Goal: Information Seeking & Learning: Learn about a topic

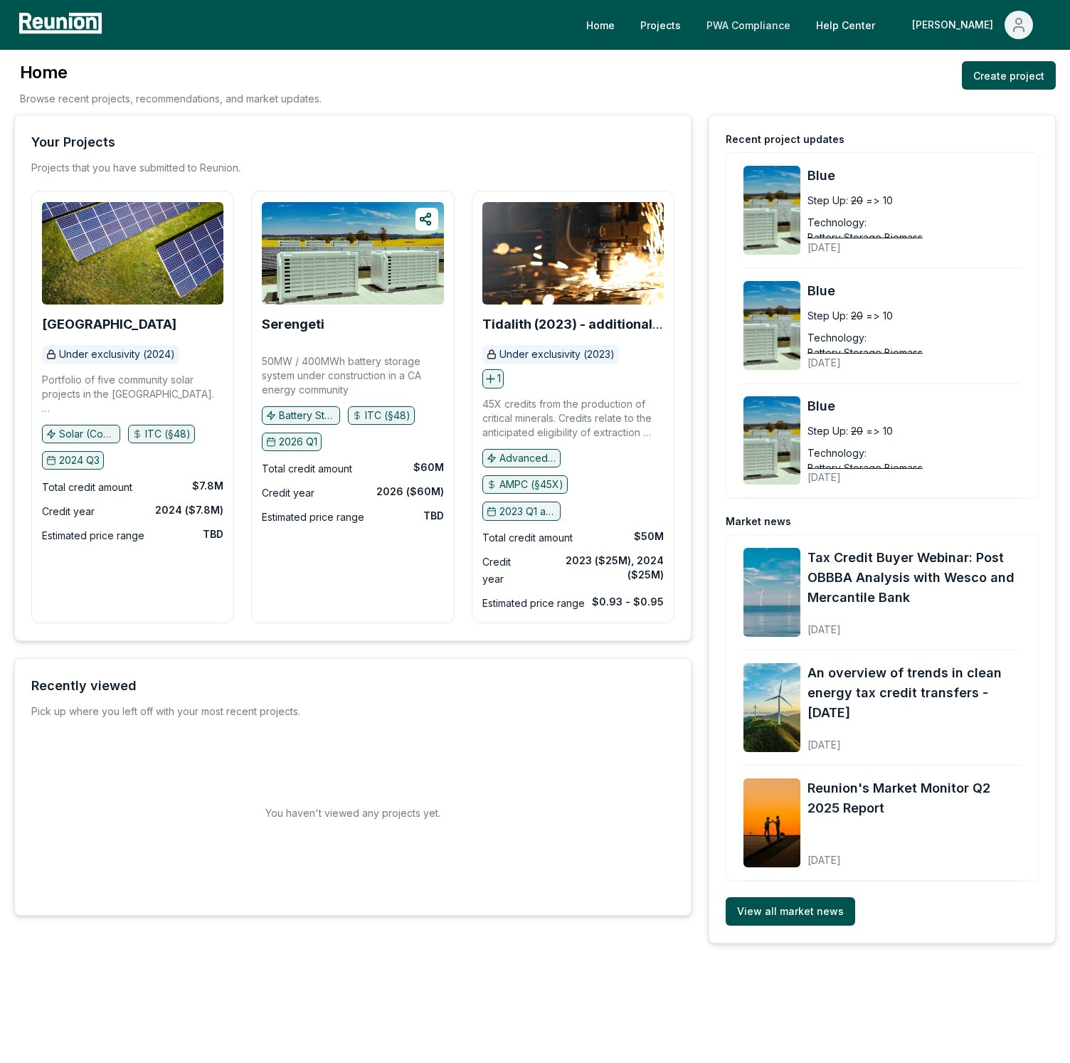
click at [802, 24] on link "PWA Compliance" at bounding box center [748, 25] width 107 height 28
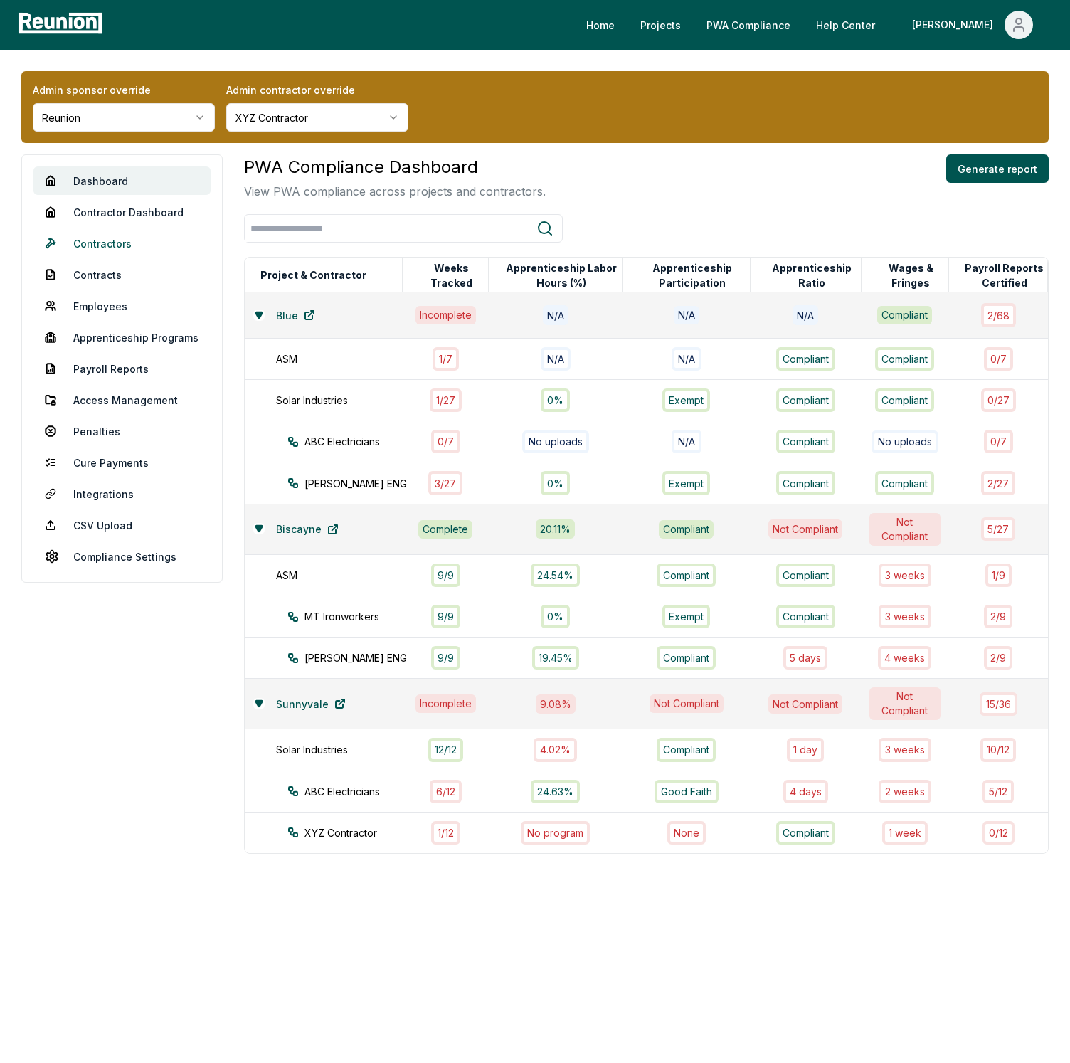
click at [114, 250] on link "Contractors" at bounding box center [121, 243] width 177 height 28
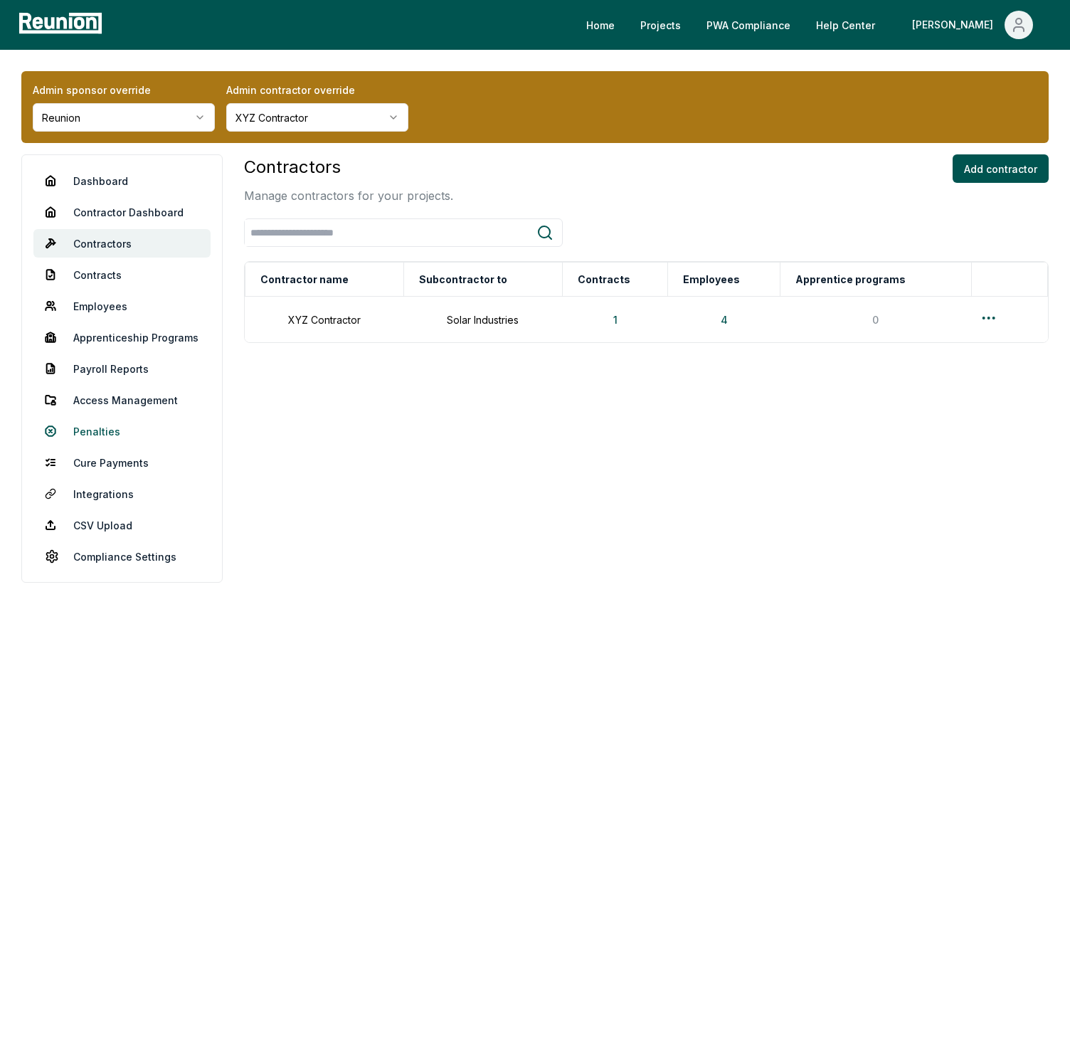
click at [109, 437] on link "Penalties" at bounding box center [121, 431] width 177 height 28
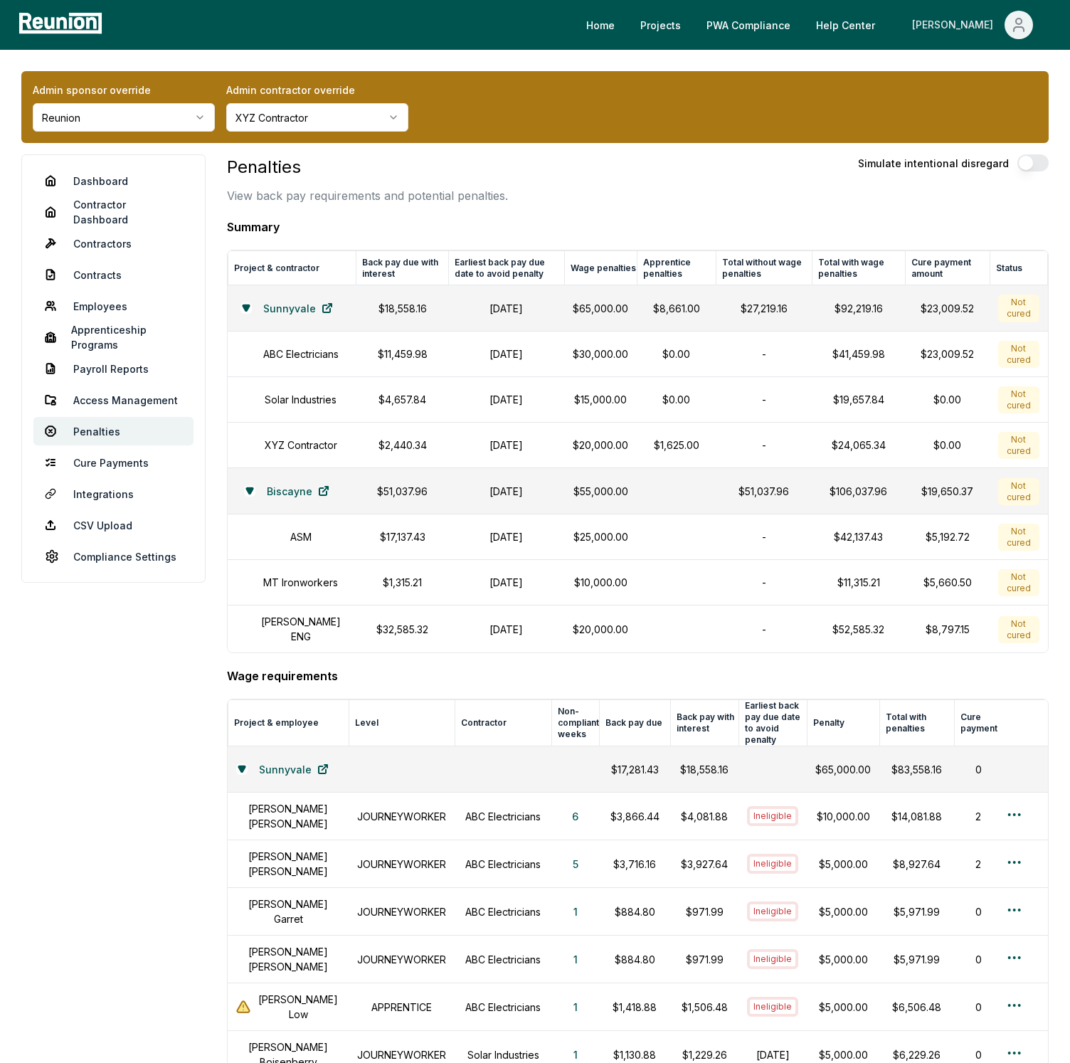
click at [1002, 29] on button "[PERSON_NAME]" at bounding box center [972, 25] width 144 height 28
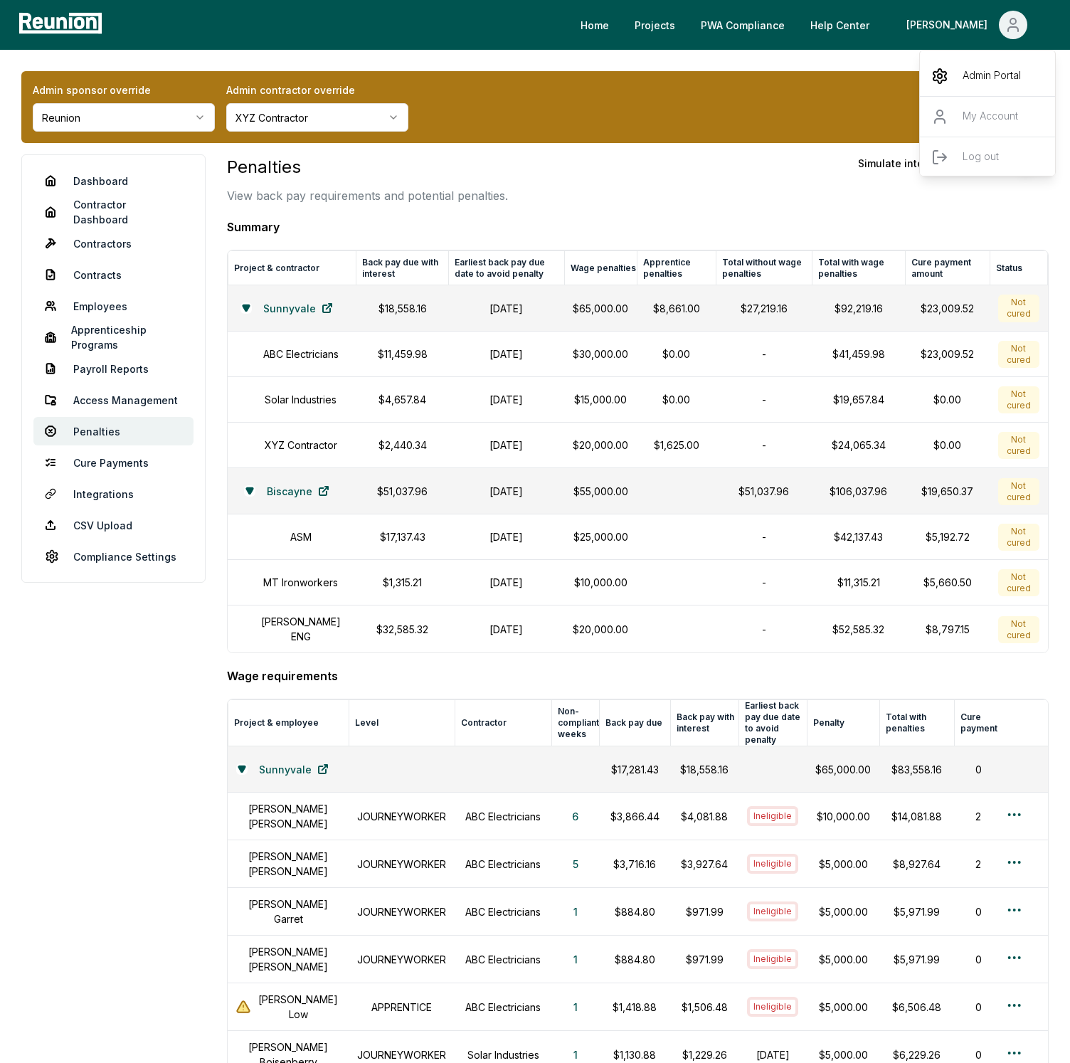
click at [971, 64] on div "Admin Portal" at bounding box center [988, 76] width 137 height 40
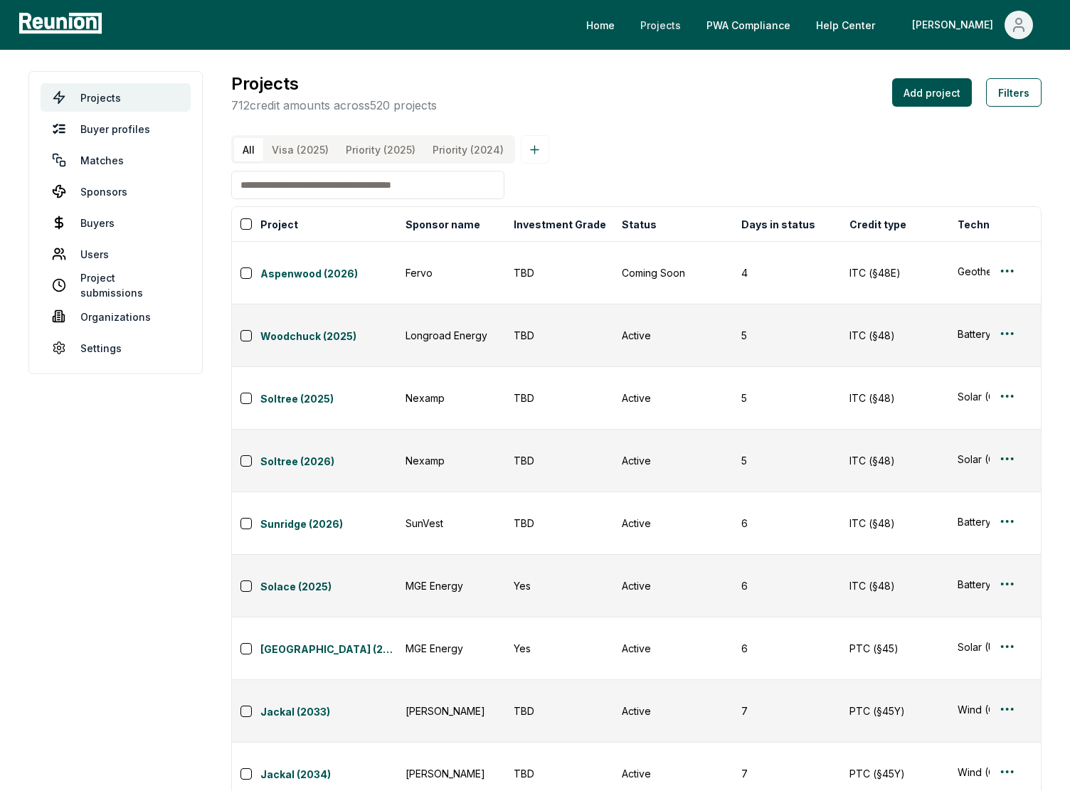
click at [692, 34] on link "Projects" at bounding box center [660, 25] width 63 height 28
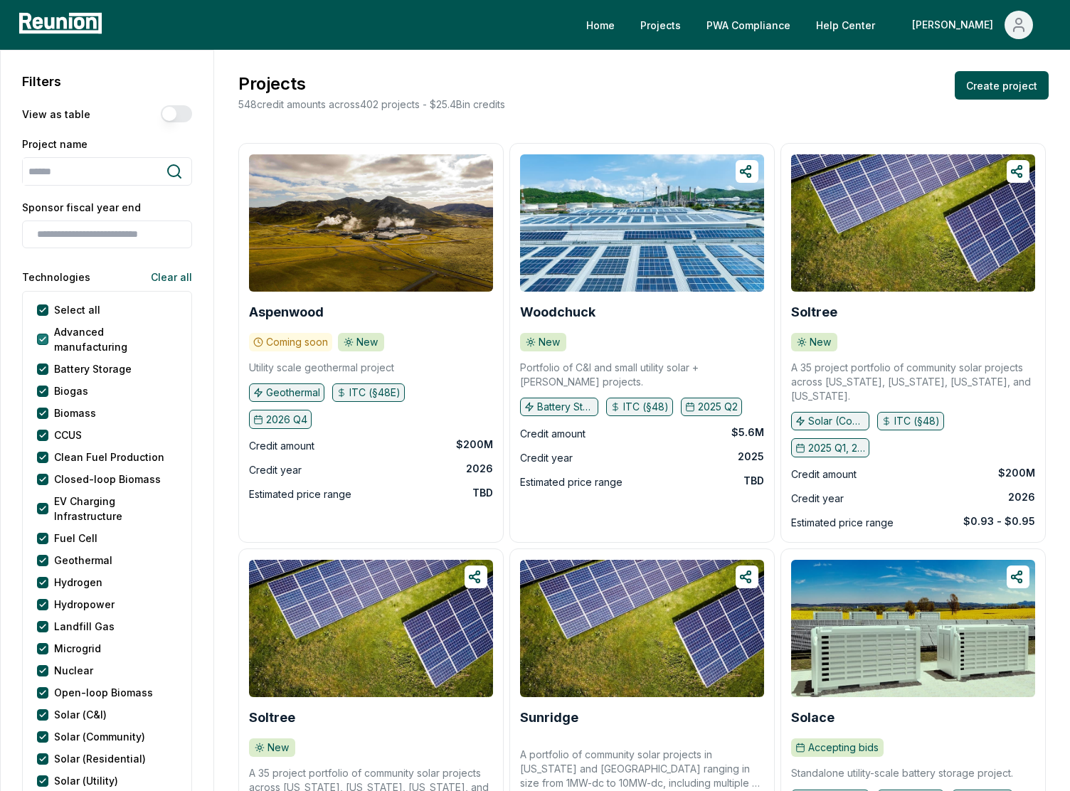
click at [42, 334] on manufacturing "Advanced manufacturing" at bounding box center [42, 339] width 11 height 11
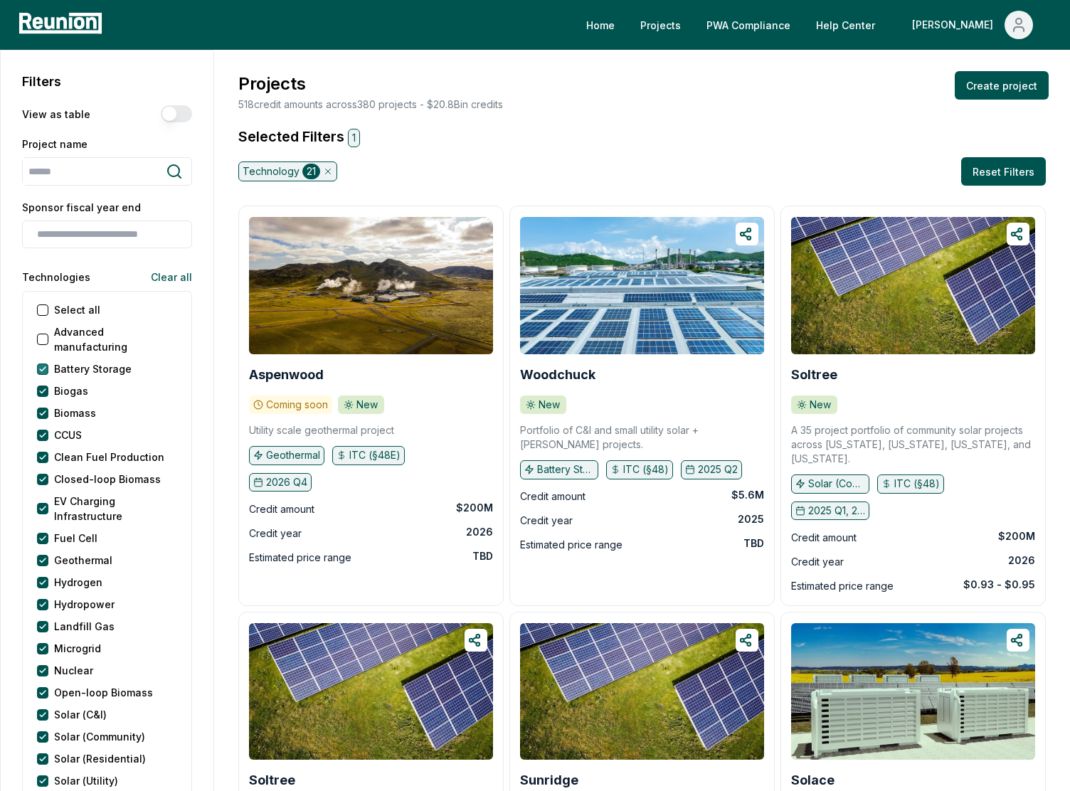
click at [44, 363] on Storage "Battery Storage" at bounding box center [42, 368] width 11 height 11
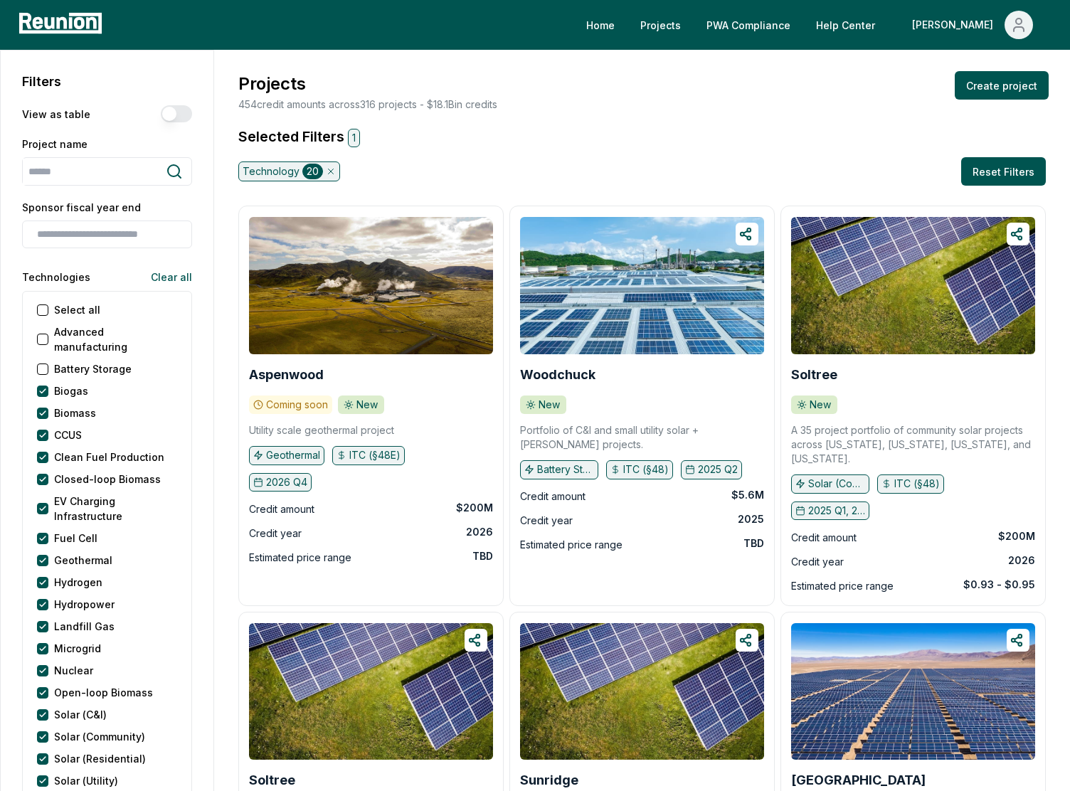
click at [511, 107] on div "Projects 454 credit amounts across 316 projects - $ 18.1B in credits Create pro…" at bounding box center [641, 91] width 813 height 41
click at [774, 73] on div "Projects 454 credit amounts across 316 projects - $ 18.1B in credits Create pro…" at bounding box center [641, 91] width 813 height 41
click at [976, 37] on div "[PERSON_NAME]" at bounding box center [955, 25] width 87 height 28
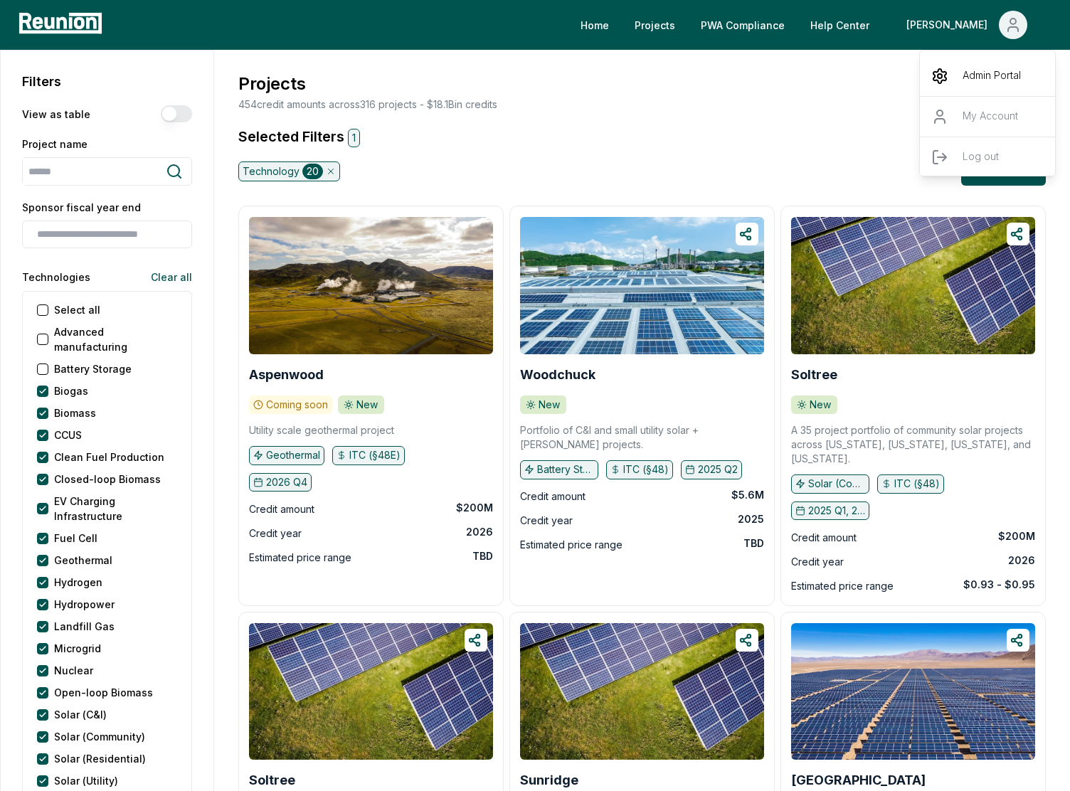
click at [948, 70] on div "Admin Portal" at bounding box center [988, 76] width 137 height 40
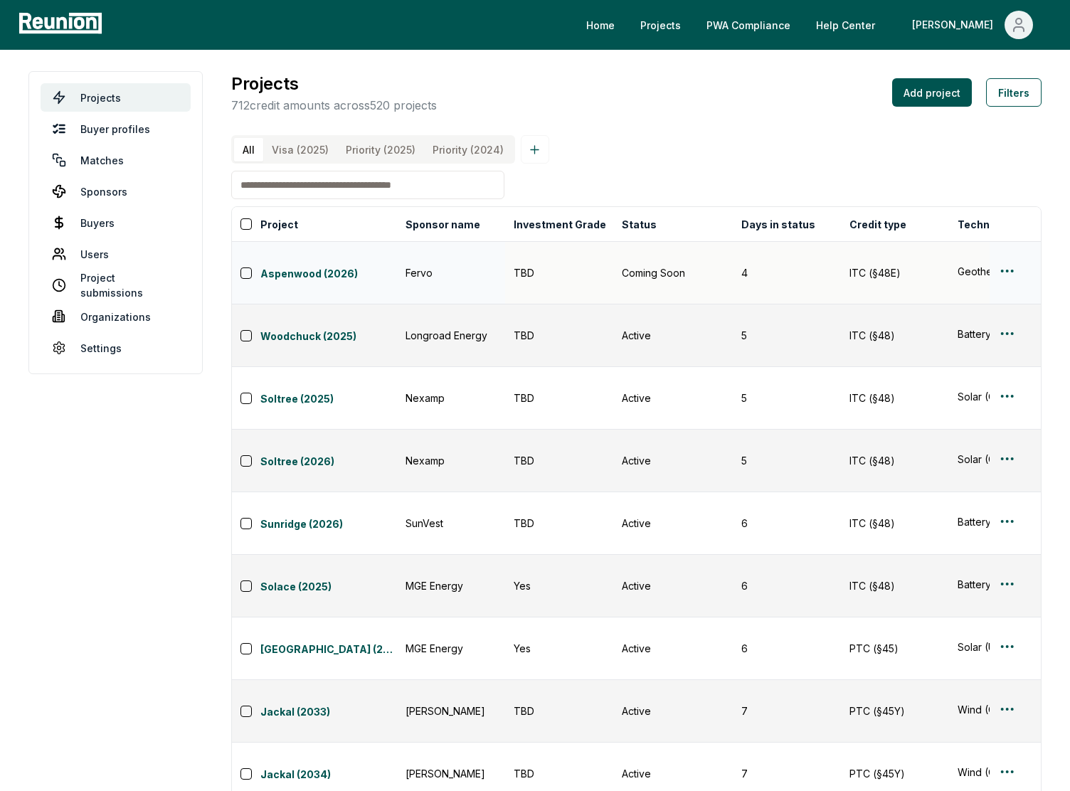
click at [937, 310] on div "Edit" at bounding box center [989, 315] width 135 height 23
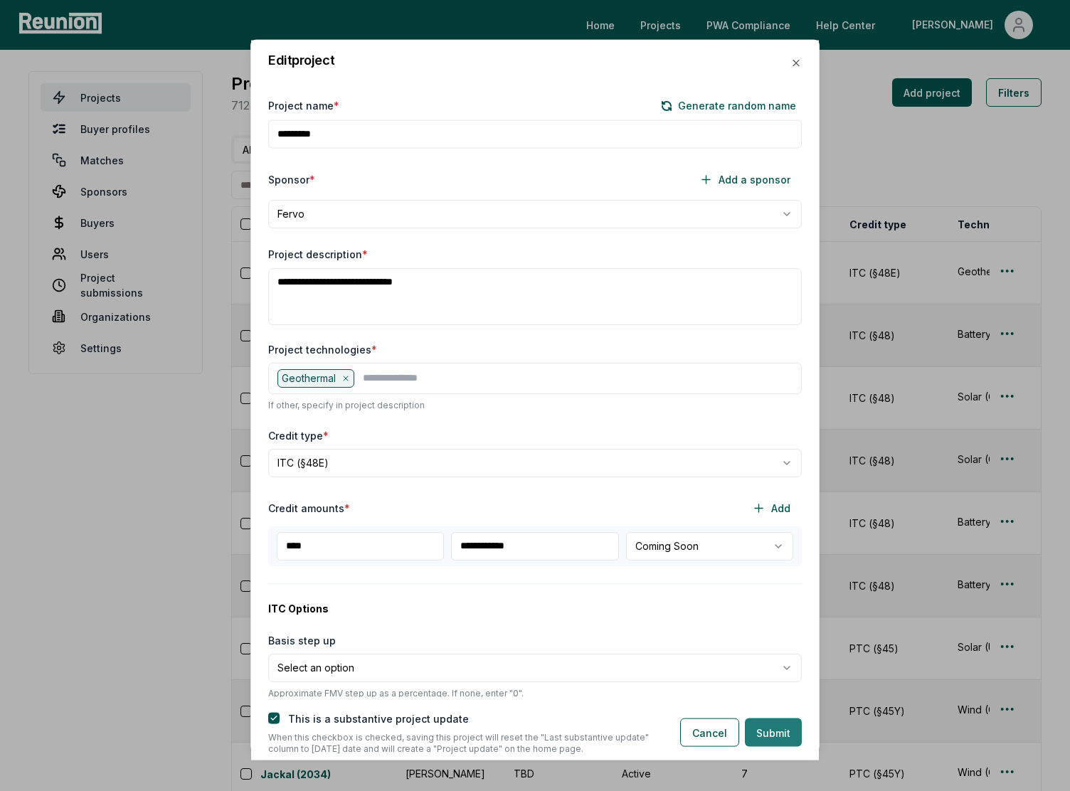
click at [779, 728] on button "Submit" at bounding box center [773, 732] width 57 height 28
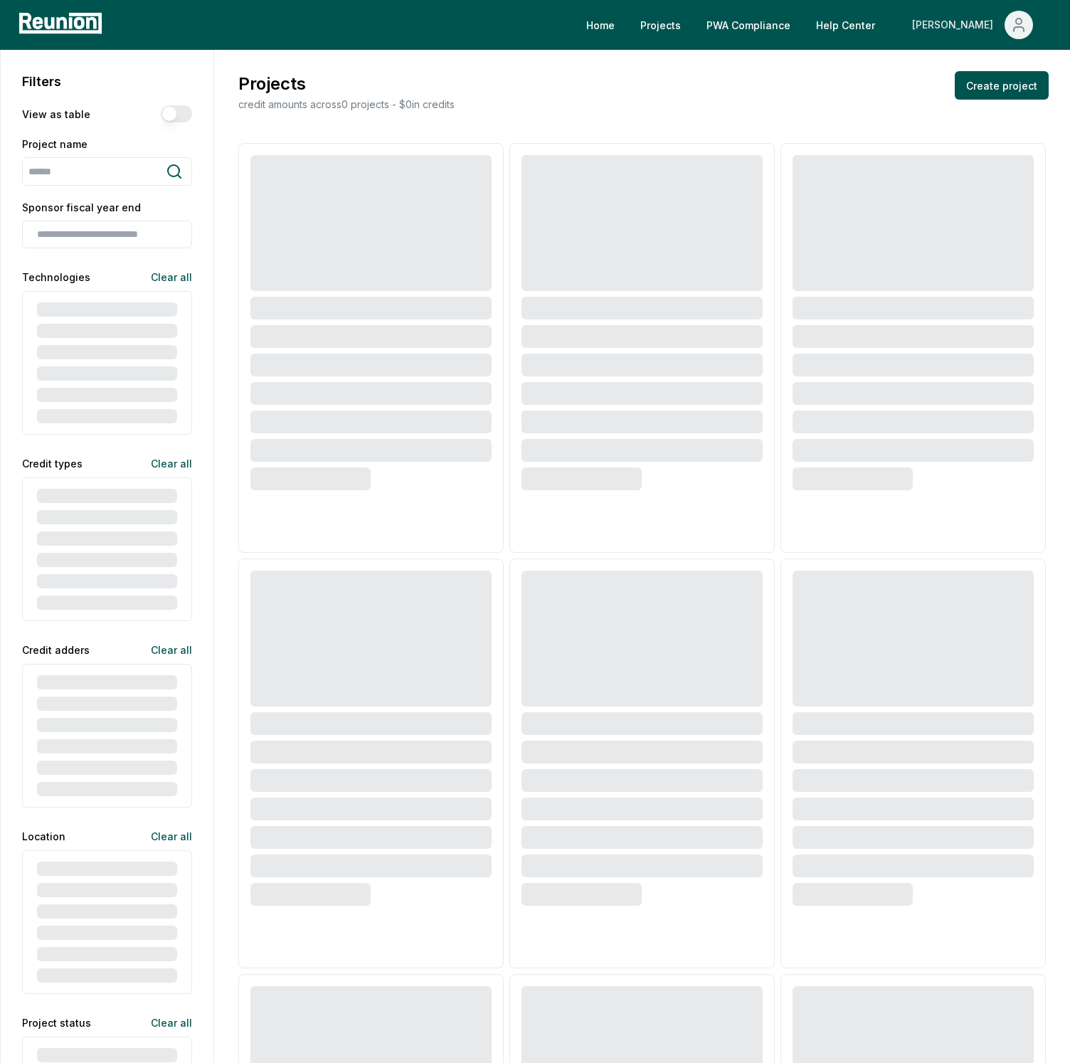
click at [981, 16] on div "[PERSON_NAME]" at bounding box center [955, 25] width 87 height 28
click at [979, 61] on div "Admin Portal" at bounding box center [988, 76] width 137 height 40
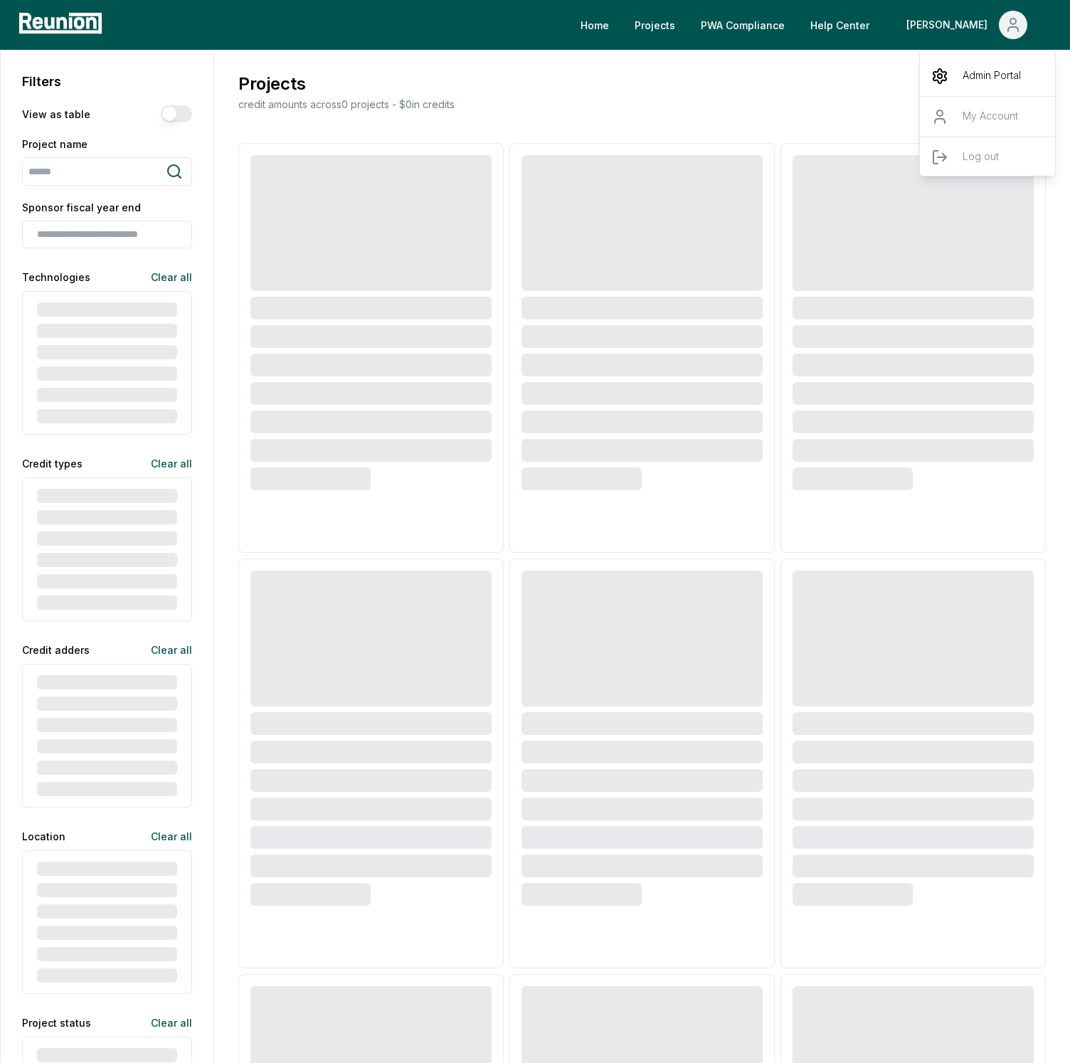
click at [979, 61] on div "Admin Portal" at bounding box center [988, 76] width 137 height 40
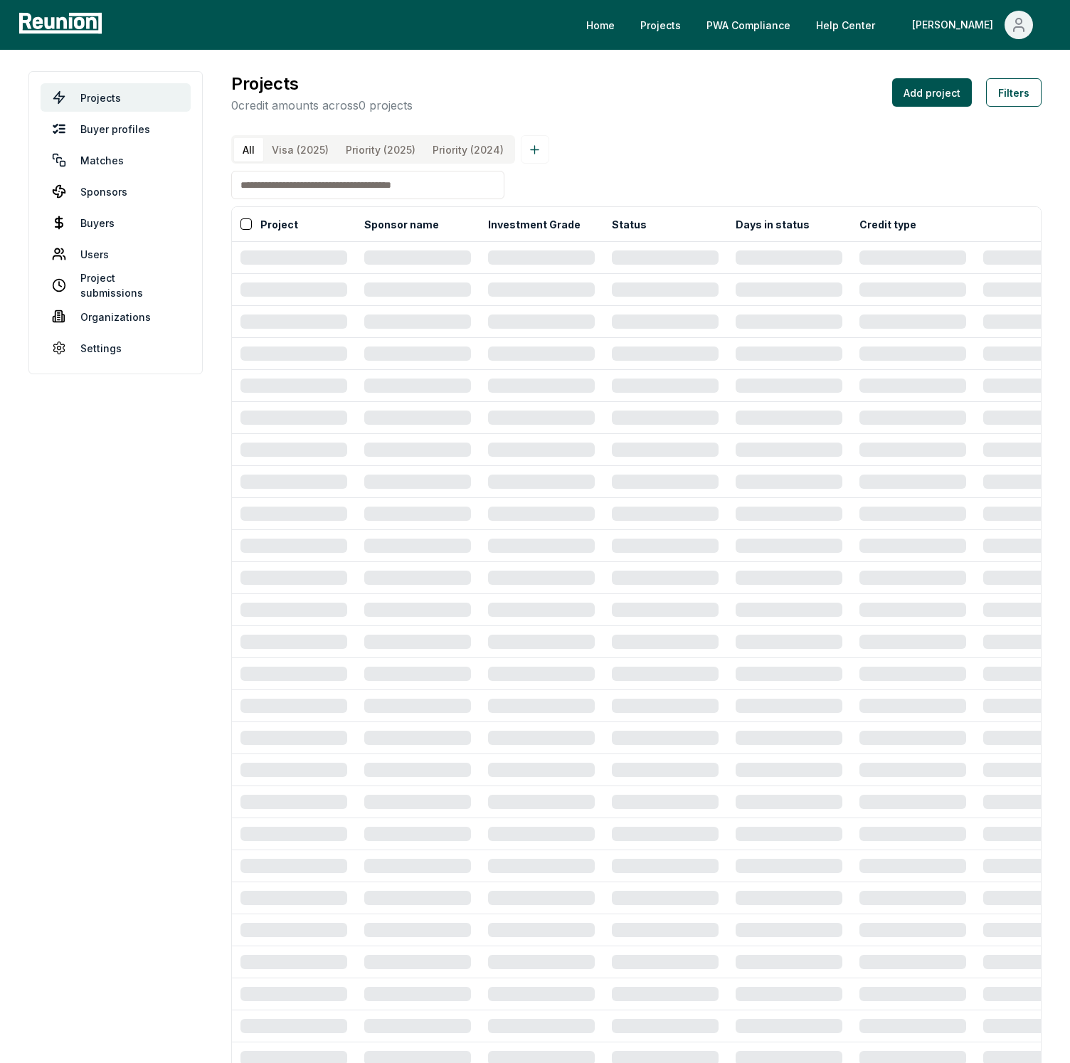
click at [521, 73] on div "Projects 0 credit amounts across 0 projects Add project Filters" at bounding box center [636, 92] width 810 height 43
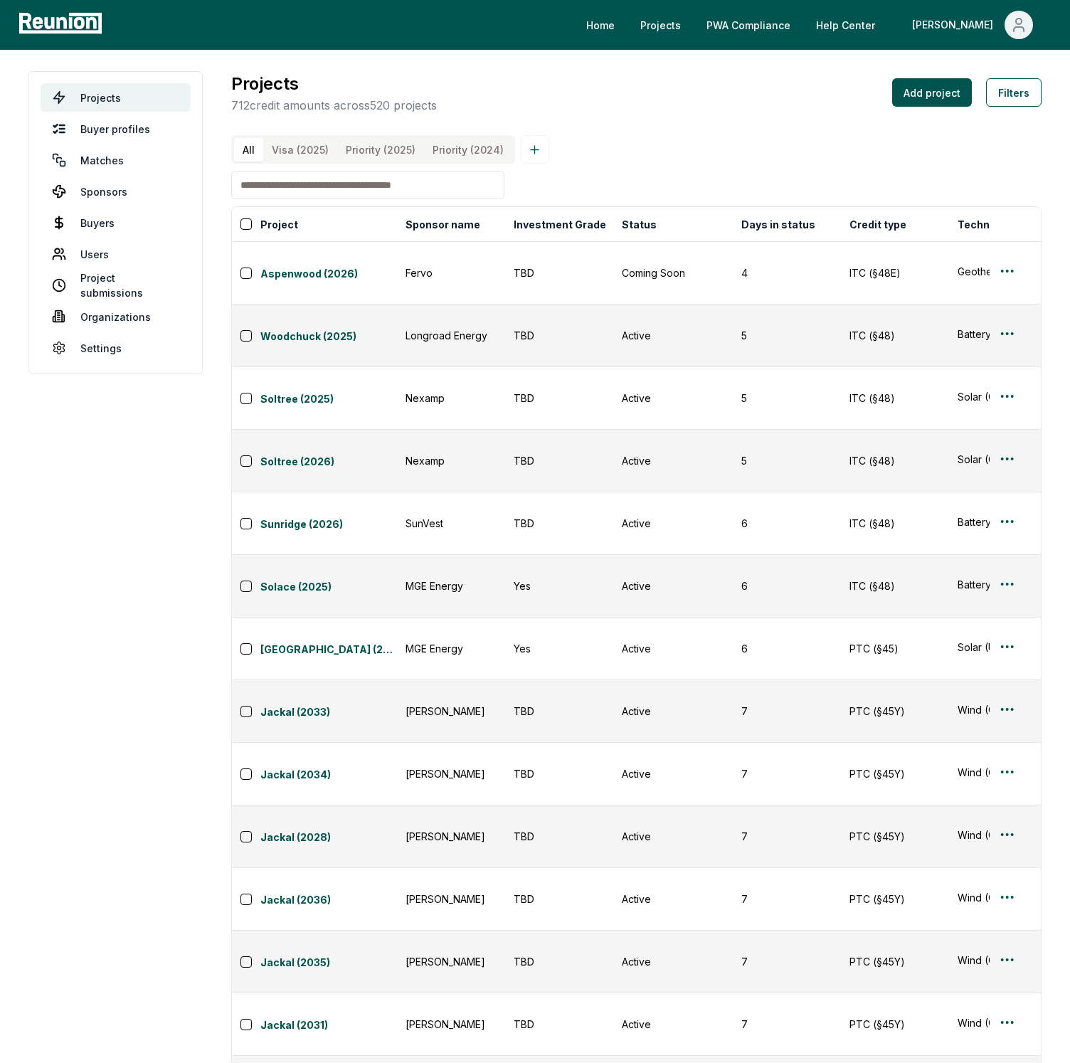
click at [600, 86] on div "Projects 712 credit amounts across 520 projects Add project Filters" at bounding box center [636, 92] width 810 height 43
click at [777, 21] on link "PWA Compliance" at bounding box center [748, 25] width 107 height 28
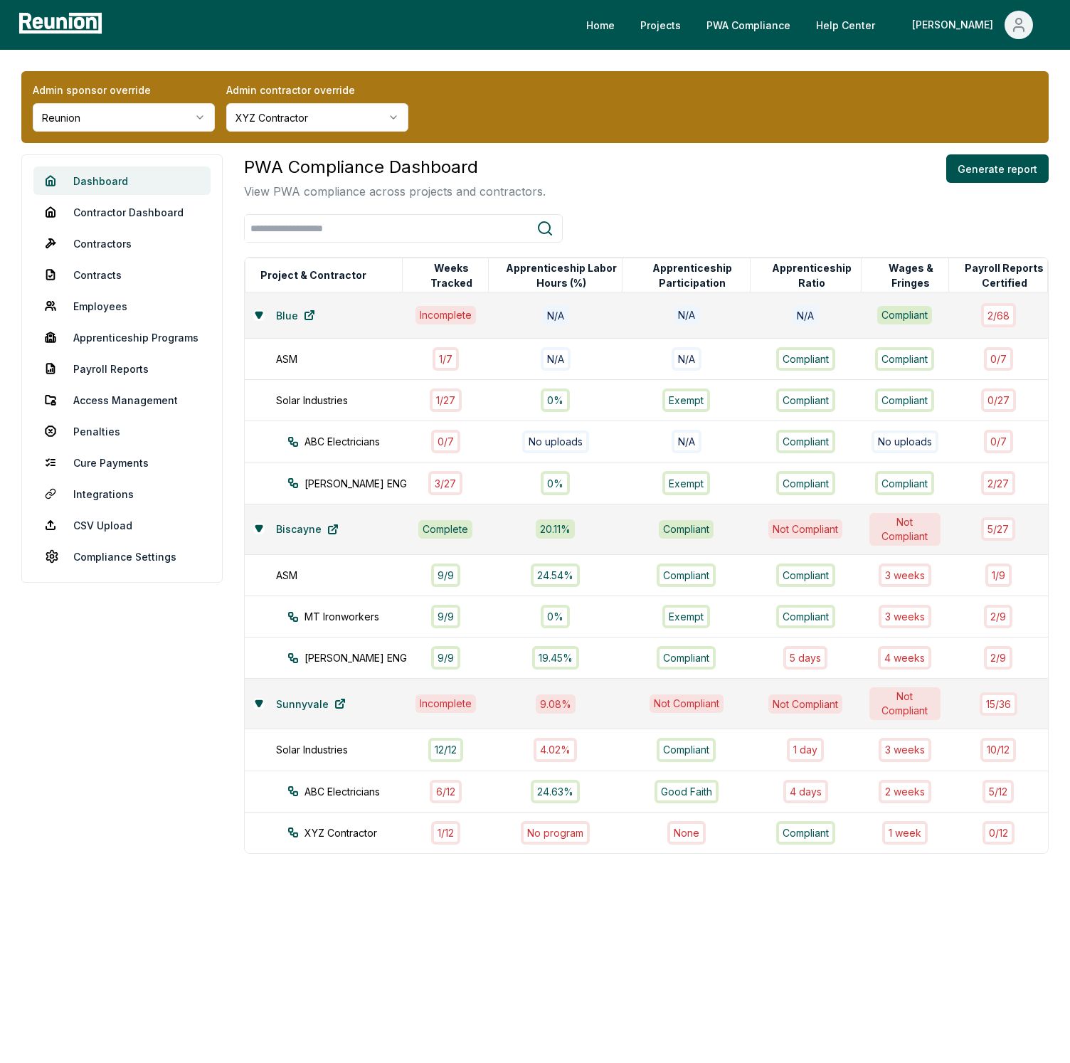
click at [100, 182] on link "Dashboard" at bounding box center [121, 180] width 177 height 28
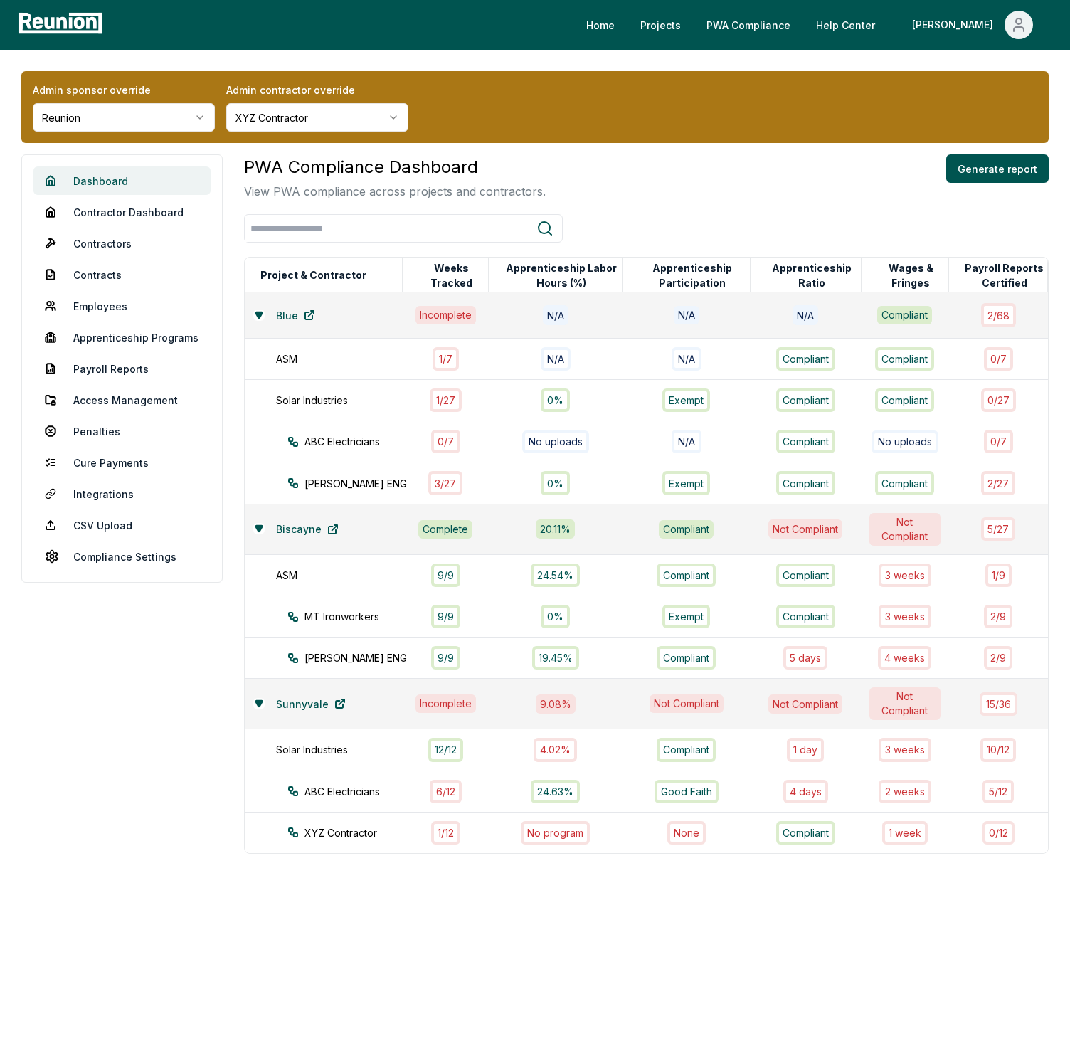
click at [100, 182] on link "Dashboard" at bounding box center [121, 180] width 177 height 28
click at [100, 432] on link "Penalties" at bounding box center [121, 431] width 177 height 28
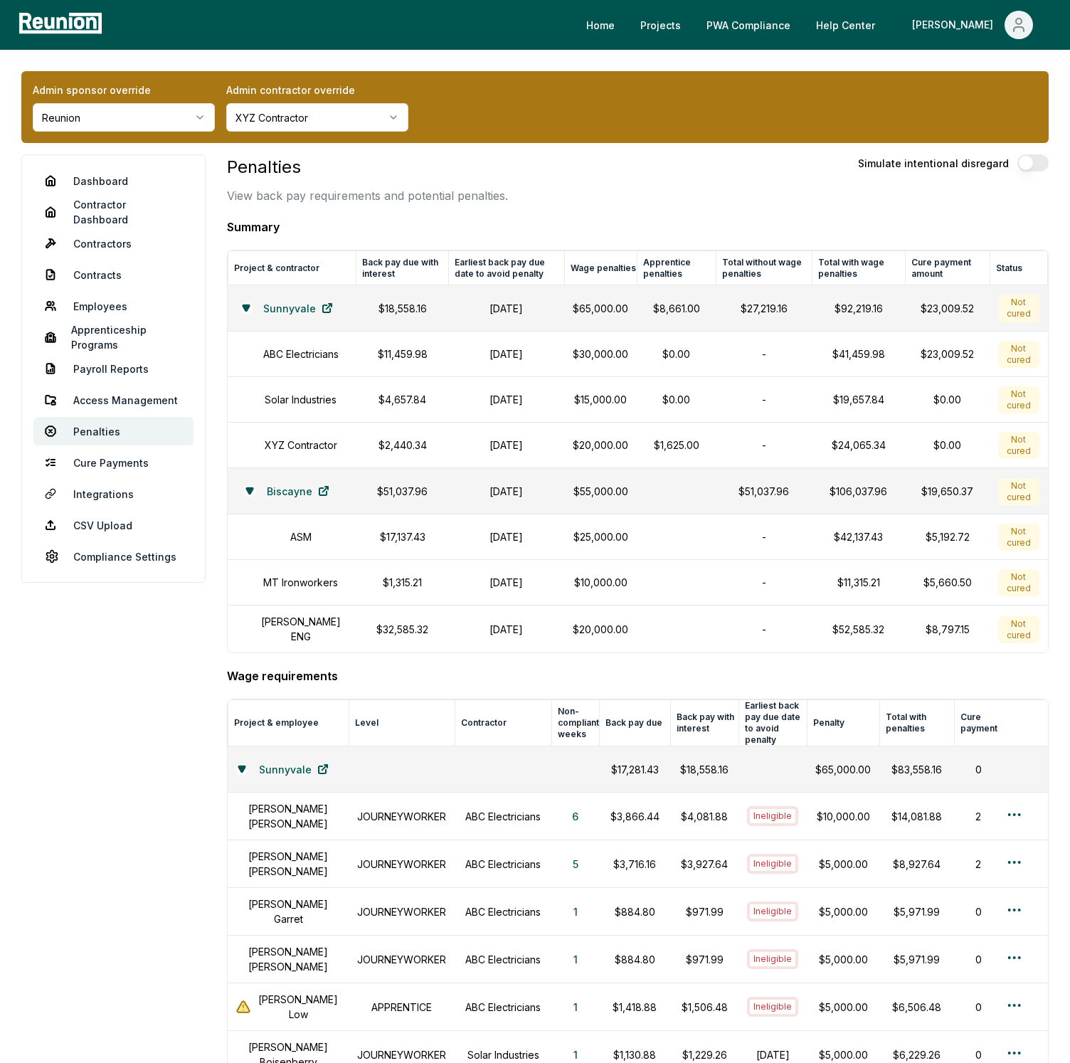
click at [542, 158] on div "Penalties View back pay requirements and potential penalties. Simulate intentio…" at bounding box center [637, 179] width 821 height 50
click at [105, 426] on link "Penalties" at bounding box center [113, 431] width 160 height 28
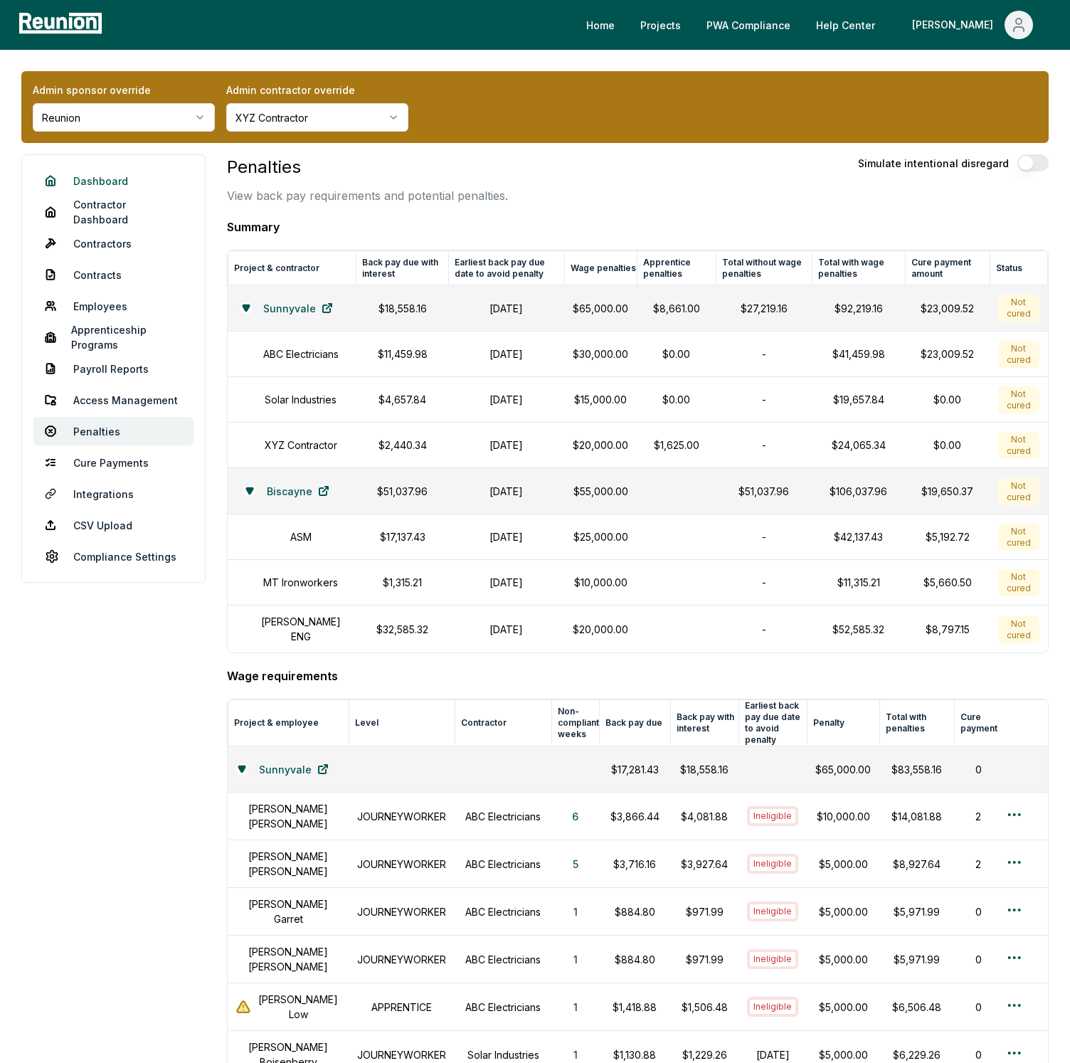
click at [96, 184] on link "Dashboard" at bounding box center [113, 180] width 160 height 28
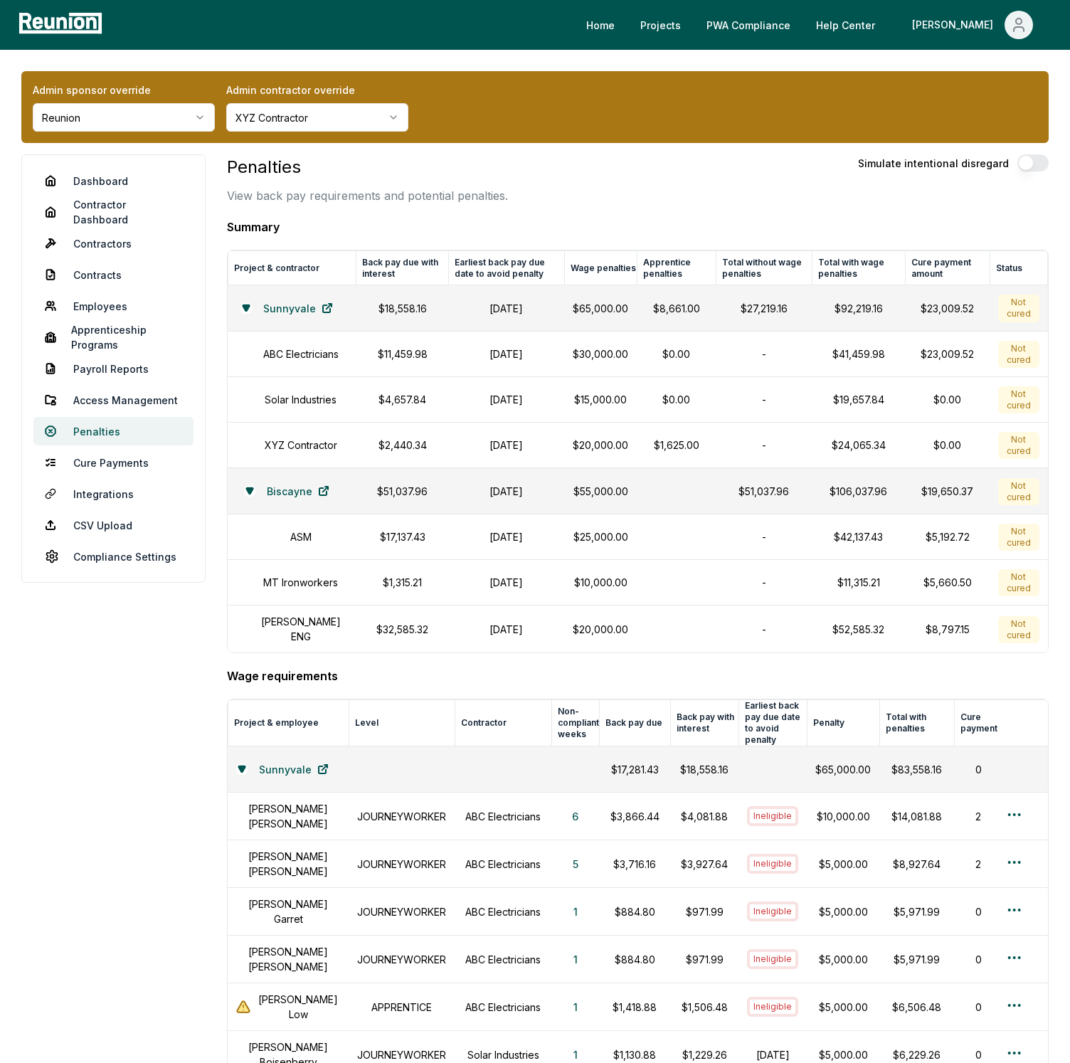
click at [107, 435] on link "Penalties" at bounding box center [113, 431] width 160 height 28
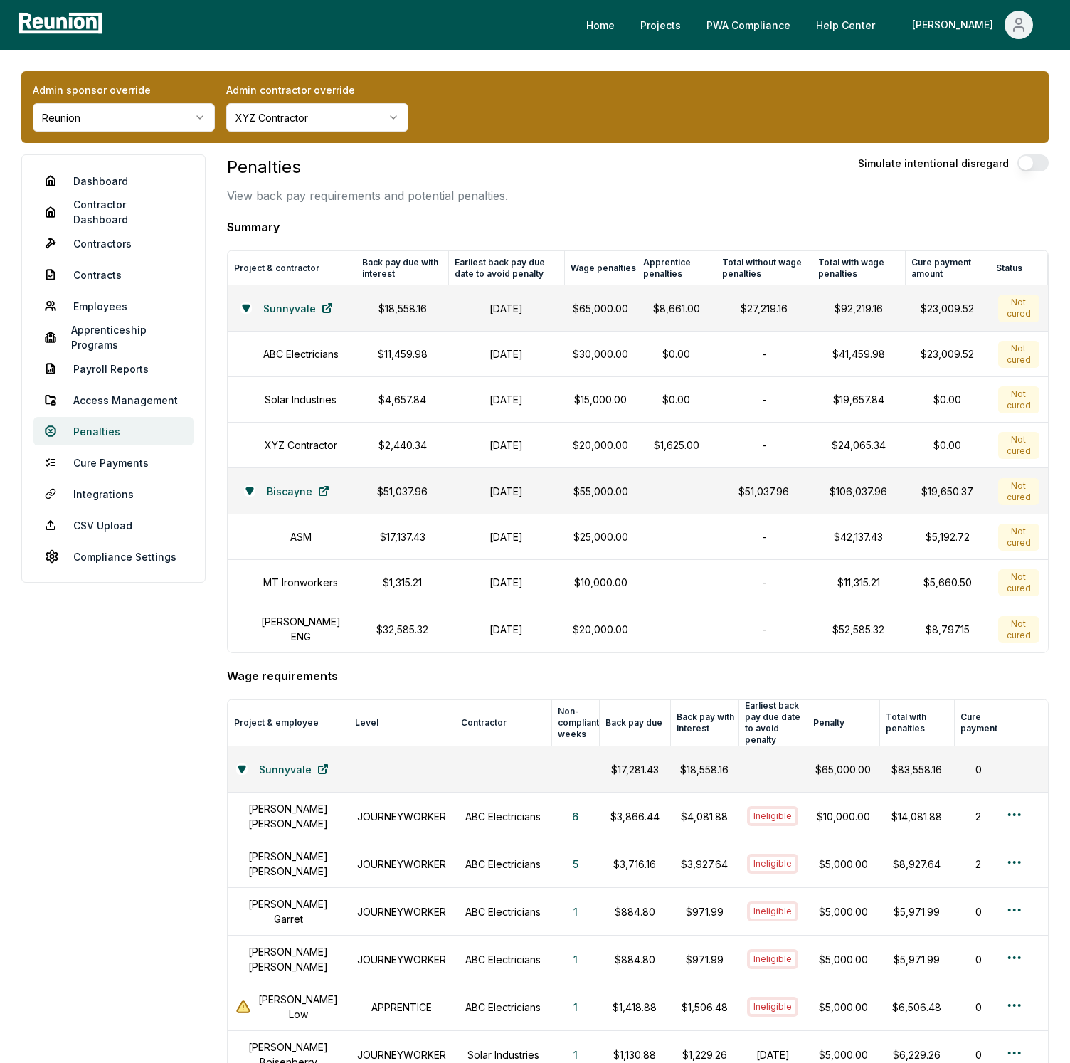
click at [107, 435] on link "Penalties" at bounding box center [113, 431] width 160 height 28
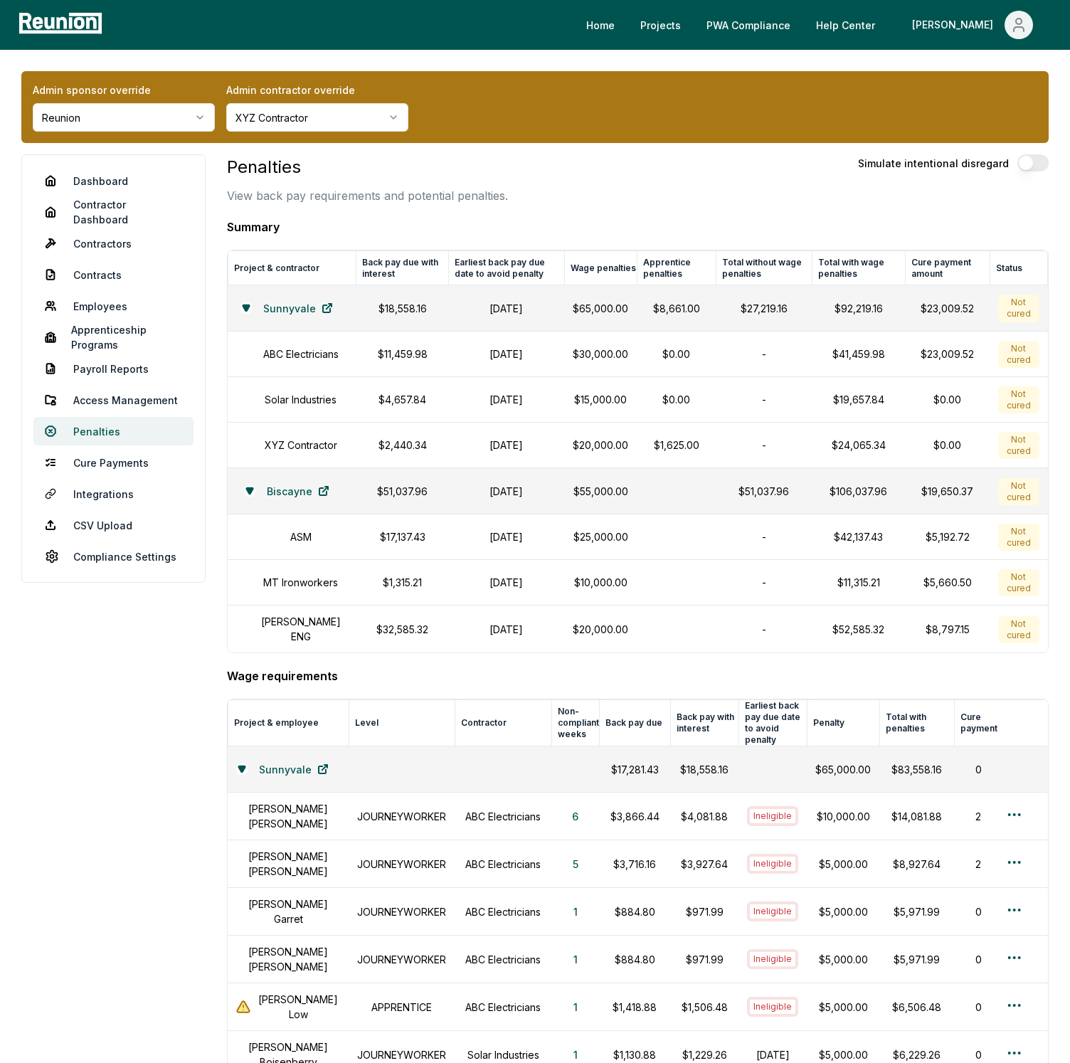
click at [107, 435] on link "Penalties" at bounding box center [113, 431] width 160 height 28
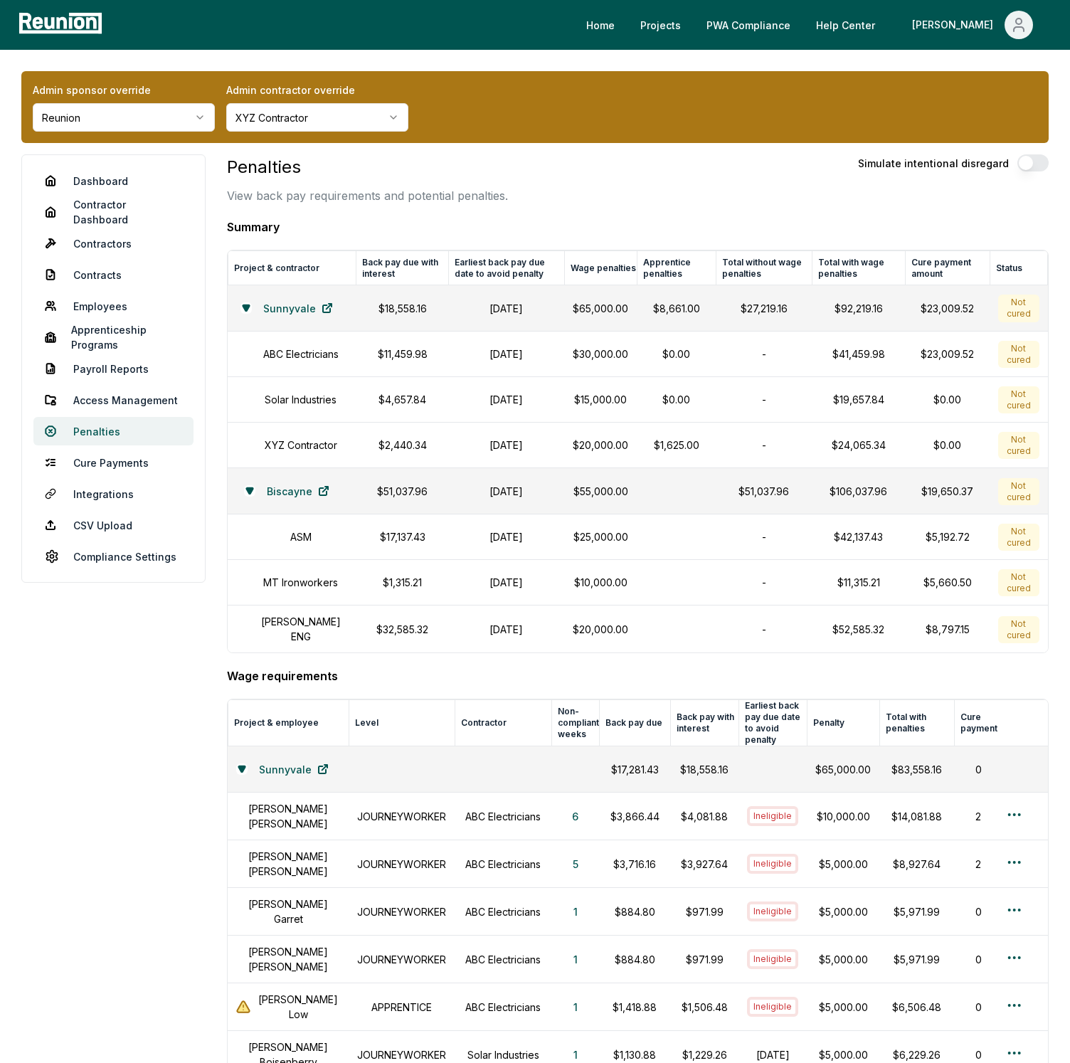
click at [107, 435] on link "Penalties" at bounding box center [113, 431] width 160 height 28
click at [86, 179] on link "Dashboard" at bounding box center [113, 180] width 160 height 28
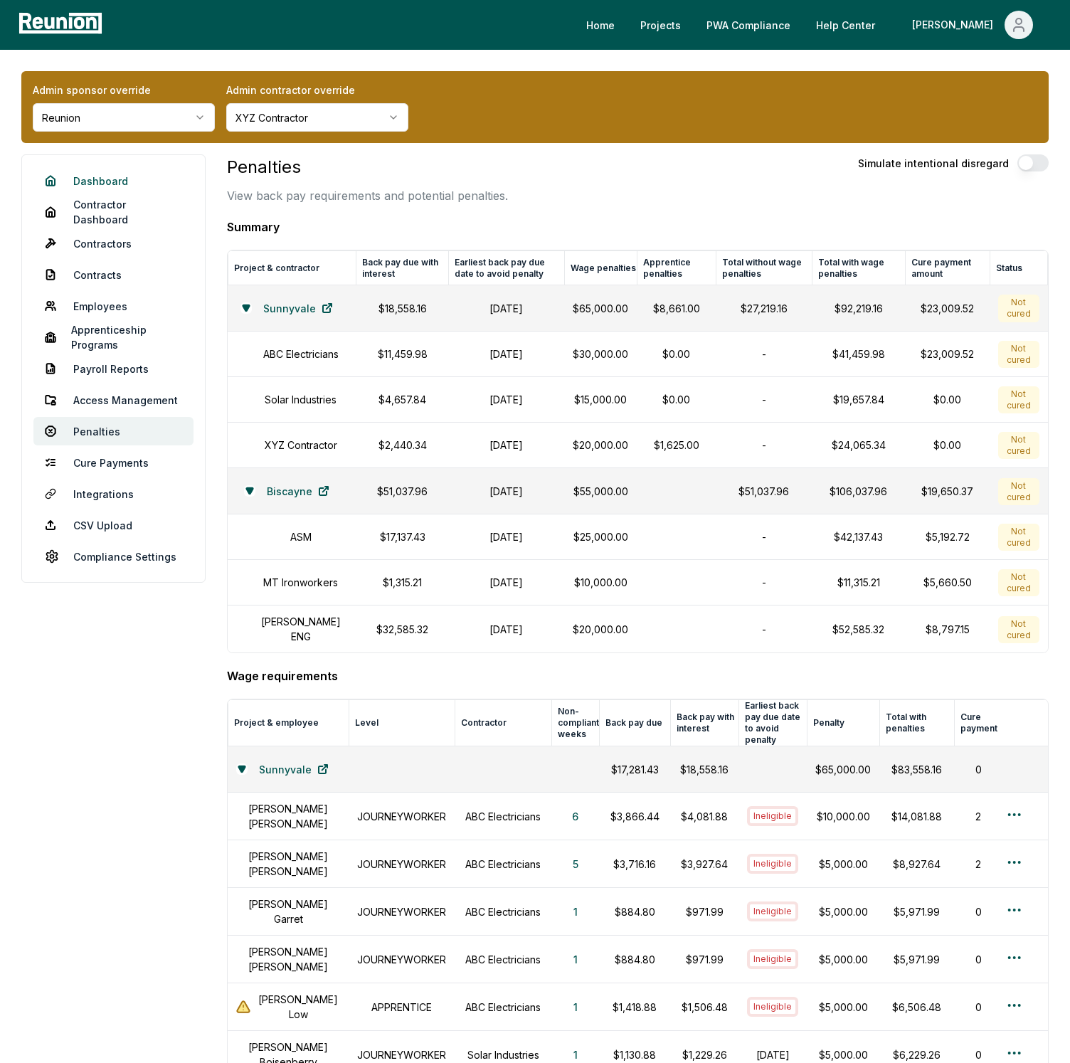
click at [86, 179] on link "Dashboard" at bounding box center [113, 180] width 160 height 28
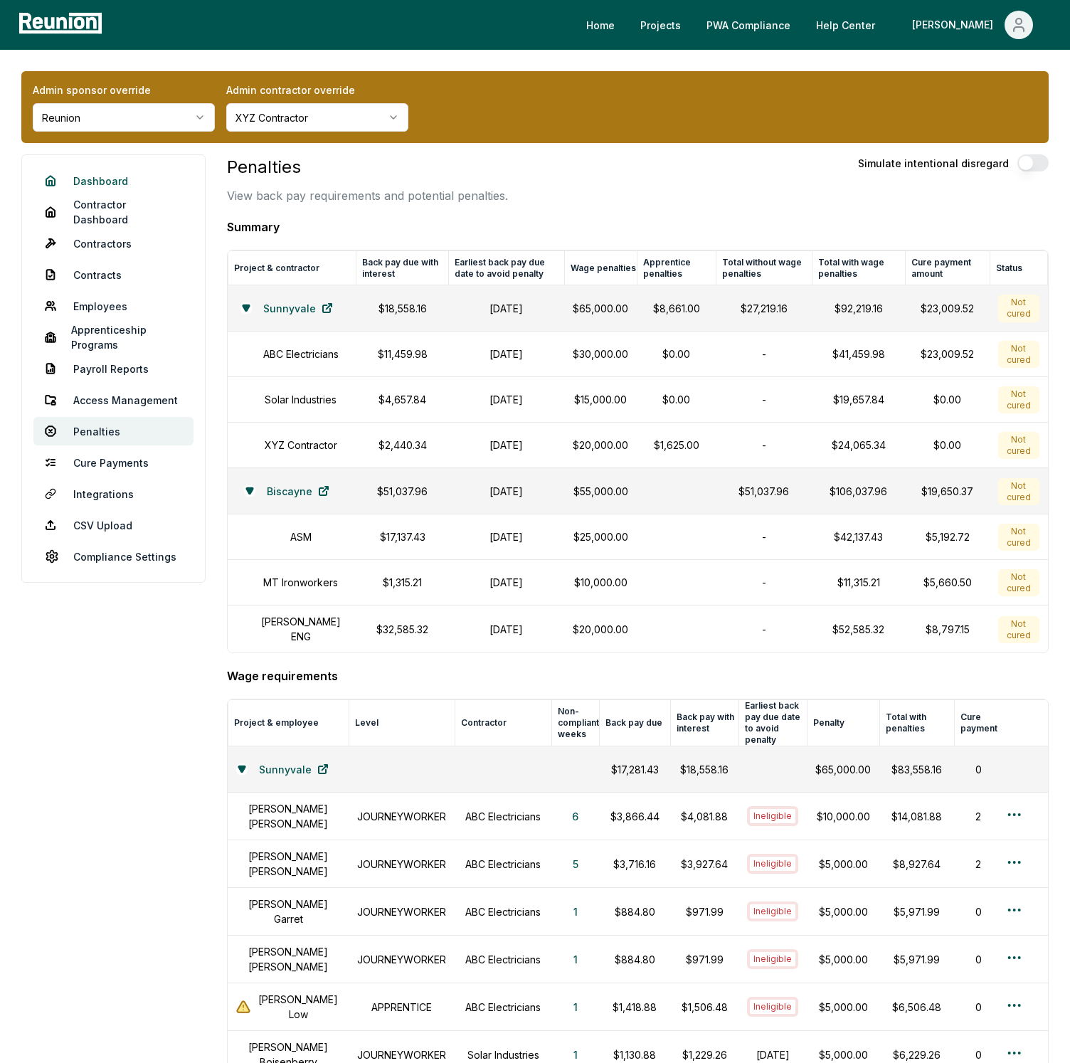
click at [86, 179] on link "Dashboard" at bounding box center [113, 180] width 160 height 28
click at [86, 178] on link "Dashboard" at bounding box center [113, 180] width 160 height 28
